Goal: Find specific page/section: Find specific page/section

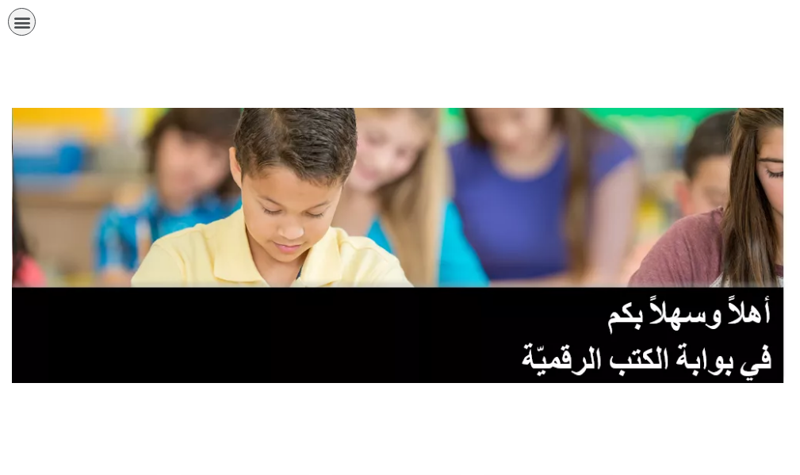
scroll to position [317, 0]
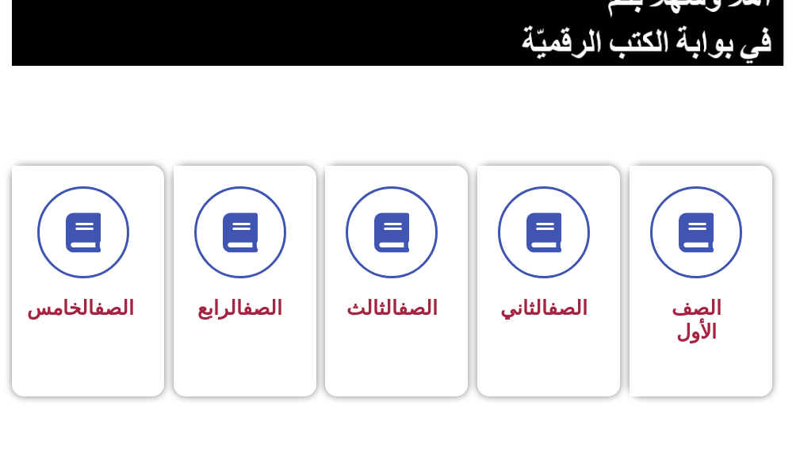
drag, startPoint x: 0, startPoint y: 0, endPoint x: 704, endPoint y: 135, distance: 716.9
click at [704, 135] on section "الصف الأول الصف الثاني الصف الثالث الصف الرابع الصف الخامس" at bounding box center [400, 271] width 800 height 409
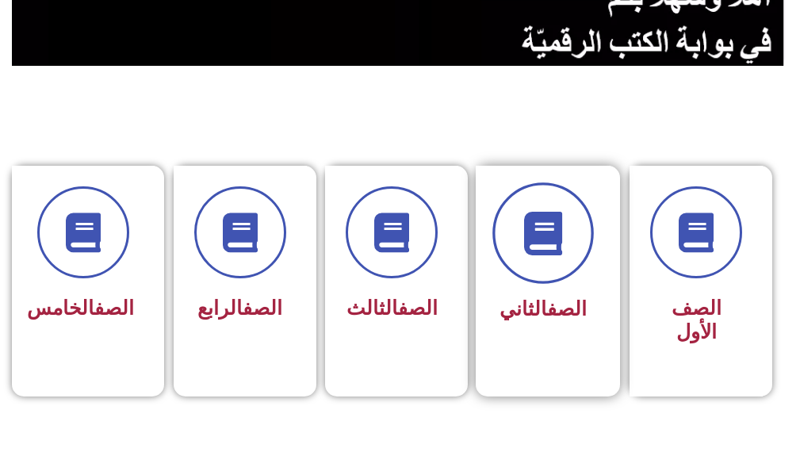
scroll to position [555, 0]
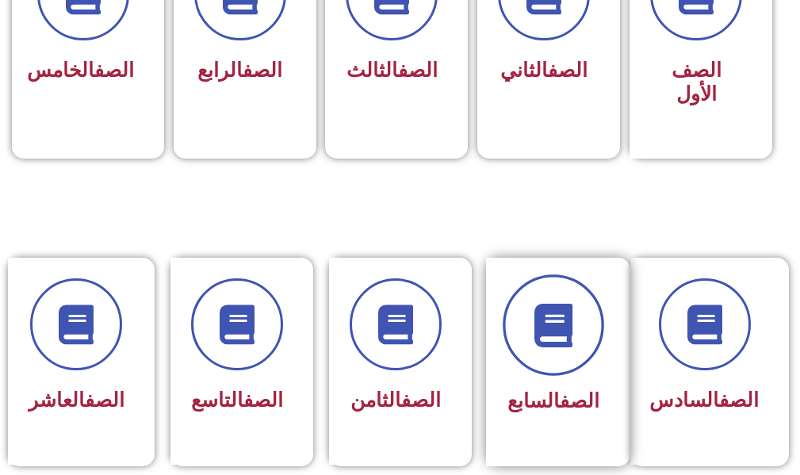
click at [582, 311] on span at bounding box center [553, 325] width 101 height 101
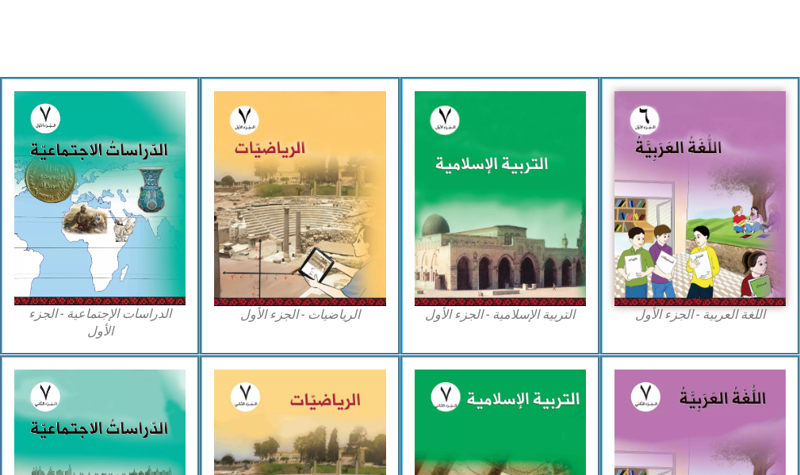
scroll to position [555, 0]
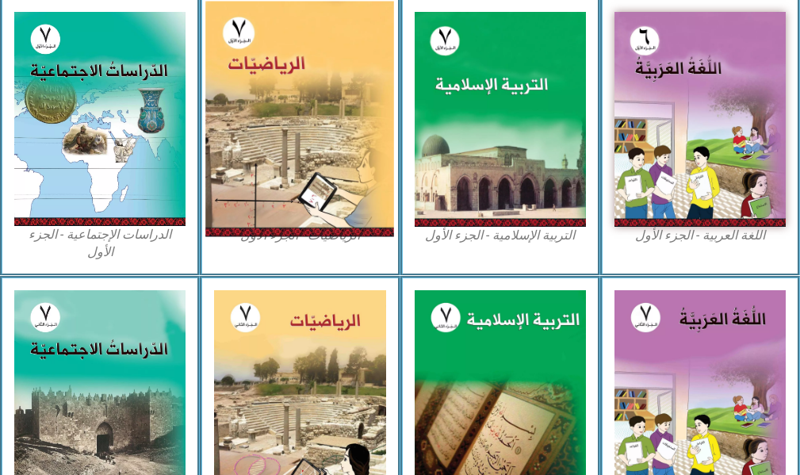
click at [334, 84] on img at bounding box center [299, 119] width 189 height 235
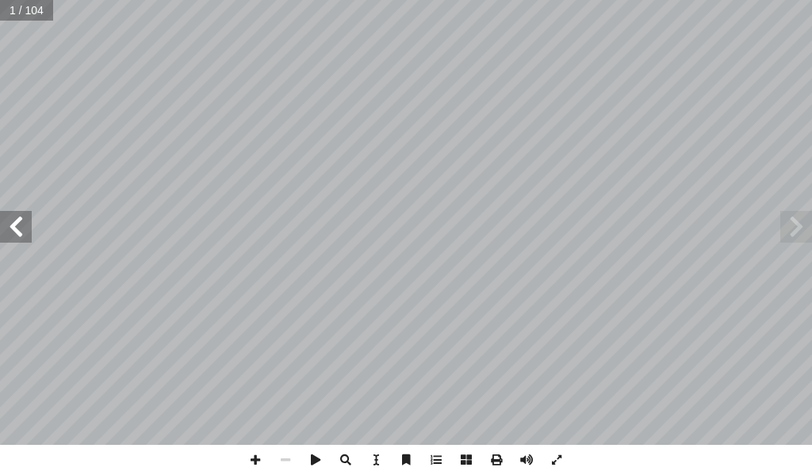
click at [28, 235] on span at bounding box center [16, 227] width 32 height 32
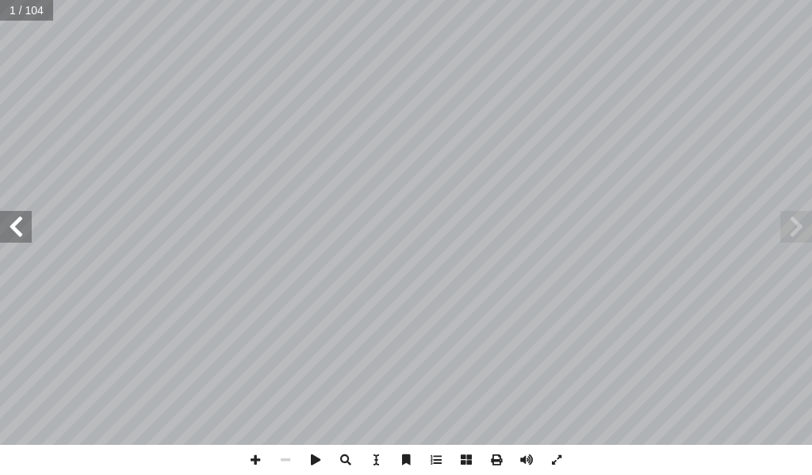
click at [25, 235] on span at bounding box center [16, 227] width 32 height 32
click at [21, 234] on span at bounding box center [16, 227] width 32 height 32
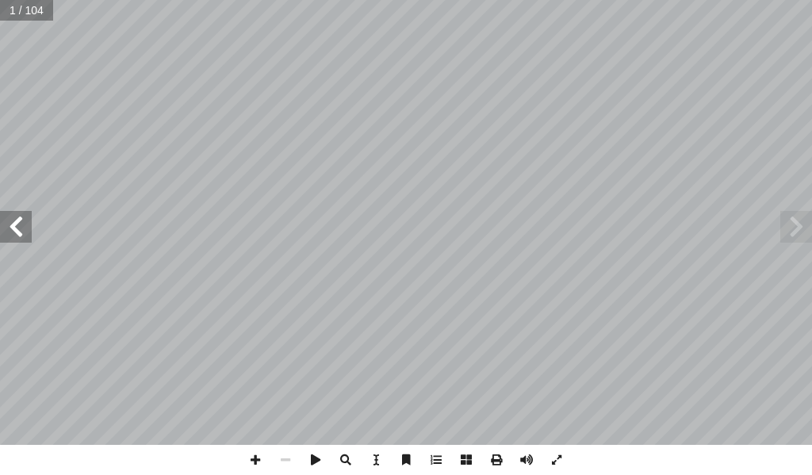
click at [17, 232] on span at bounding box center [16, 227] width 32 height 32
click at [12, 232] on span at bounding box center [16, 227] width 32 height 32
